Goal: Information Seeking & Learning: Learn about a topic

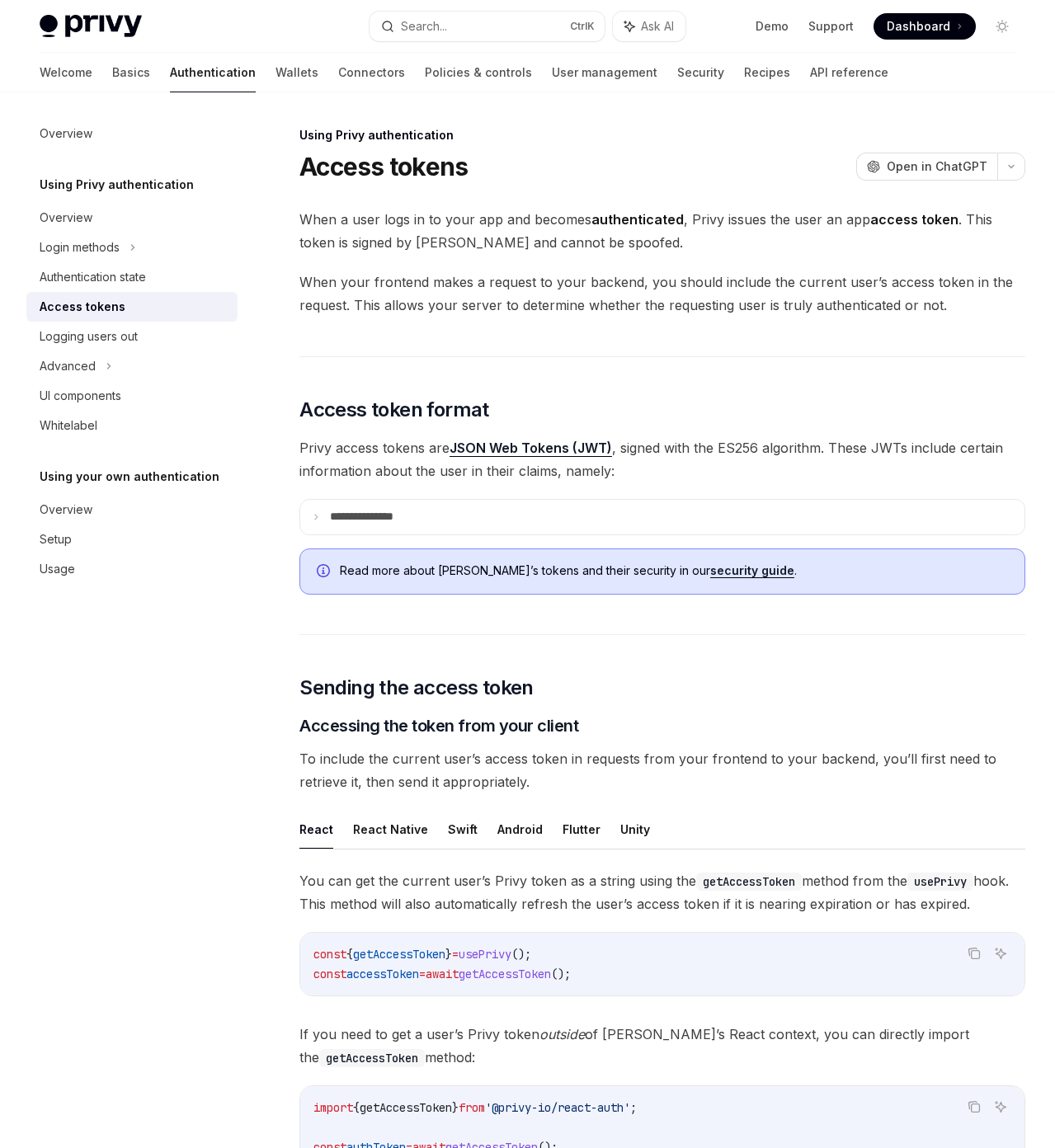
type textarea "*"
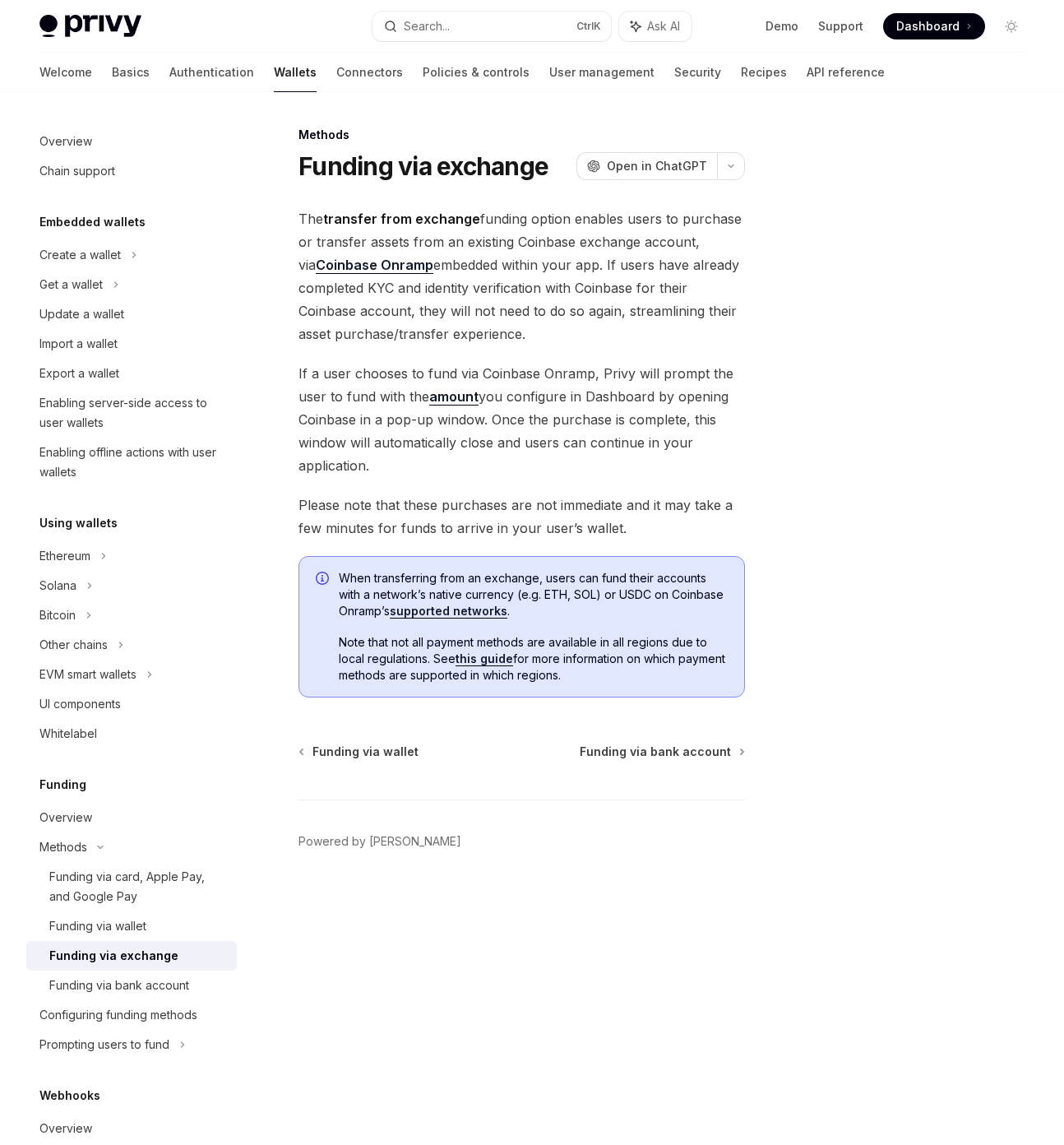
type textarea "*"
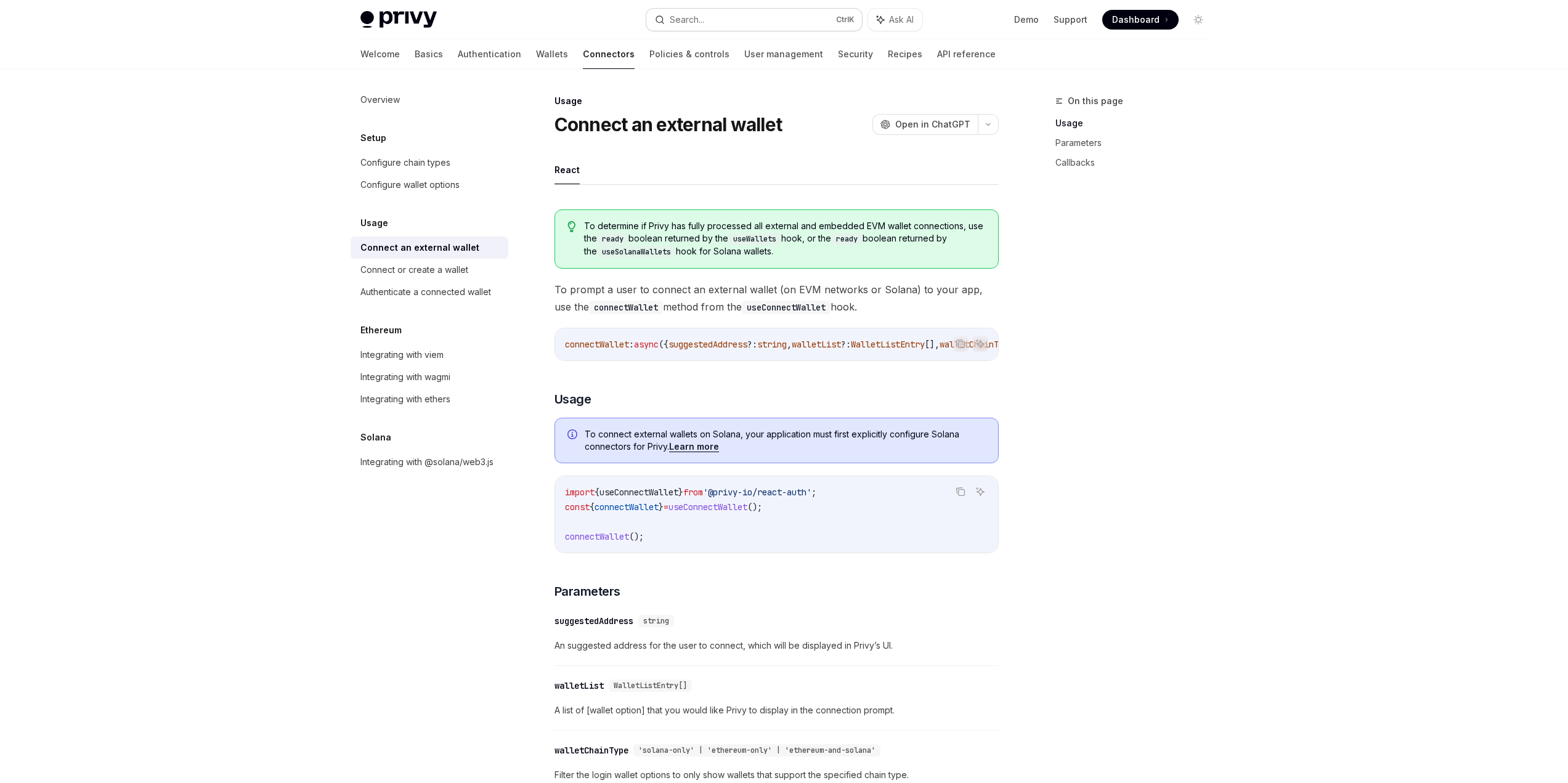
click at [729, 22] on button "Search... Ctrl K" at bounding box center [754, 20] width 216 height 22
type textarea "*"
